Goal: Transaction & Acquisition: Book appointment/travel/reservation

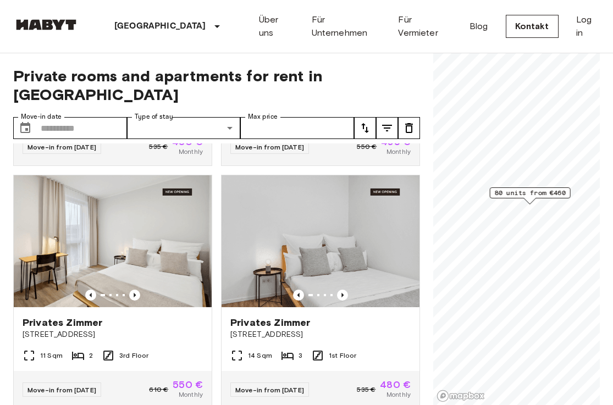
scroll to position [468, 0]
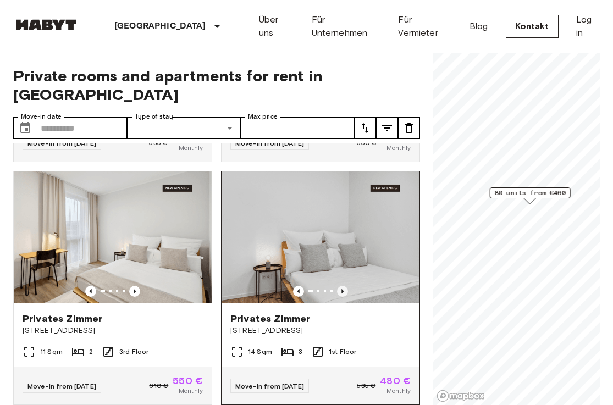
click at [343, 286] on icon "Previous image" at bounding box center [342, 291] width 11 height 11
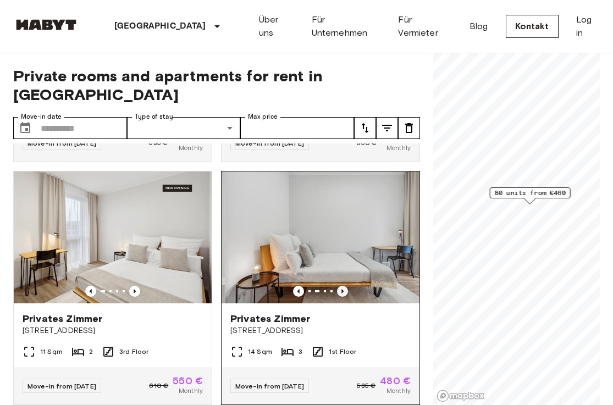
click at [343, 286] on icon "Previous image" at bounding box center [342, 291] width 11 height 11
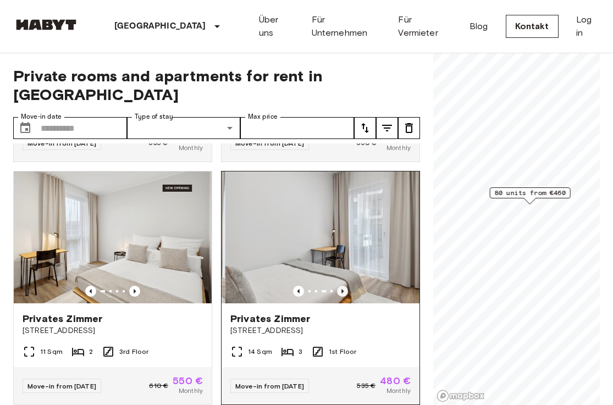
click at [343, 286] on icon "Previous image" at bounding box center [342, 291] width 11 height 11
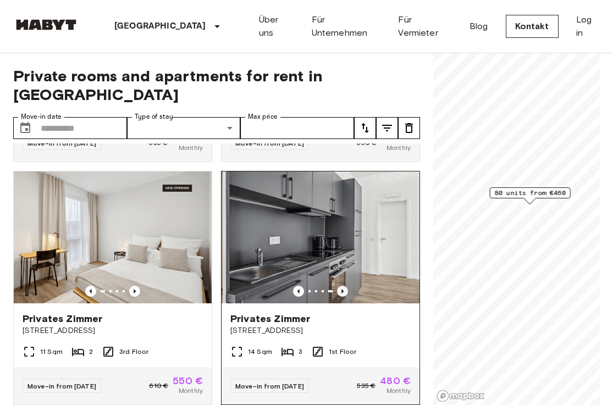
click at [343, 286] on icon "Previous image" at bounding box center [342, 291] width 11 height 11
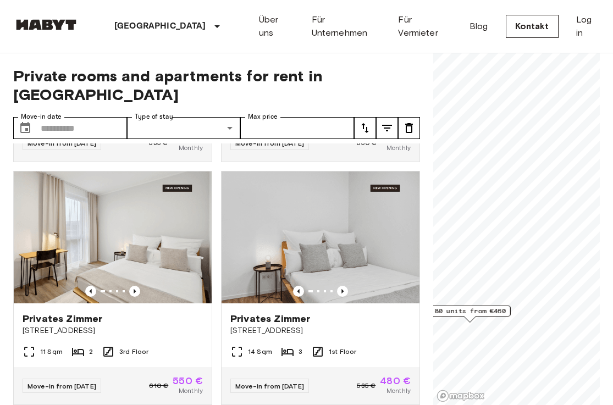
click at [427, 344] on div "Private rooms and apartments for rent in [GEOGRAPHIC_DATA] Move-in date ​ Move-…" at bounding box center [306, 229] width 587 height 353
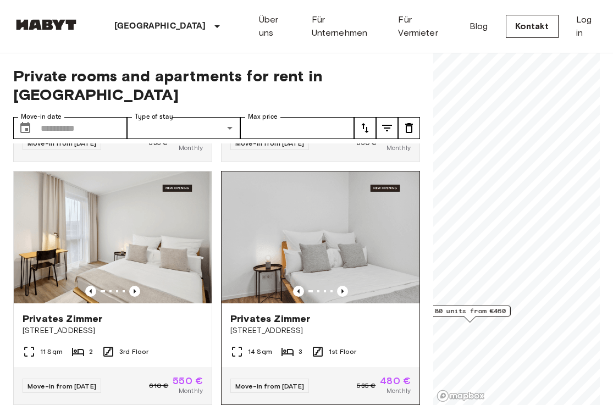
click at [343, 347] on span "1st Floor" at bounding box center [343, 352] width 28 height 10
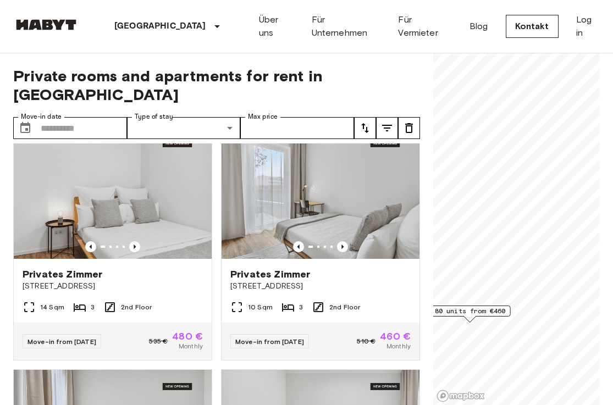
scroll to position [3227, 0]
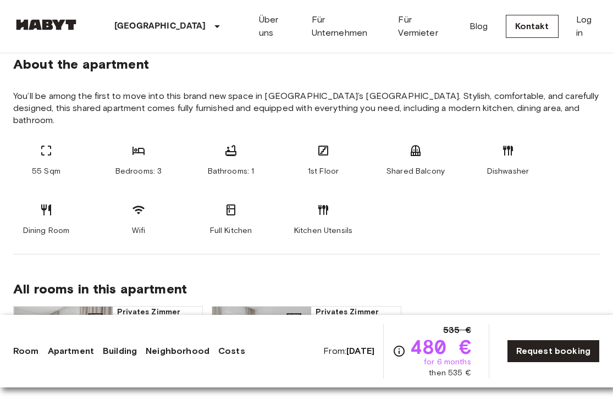
scroll to position [566, 0]
